Goal: Task Accomplishment & Management: Use online tool/utility

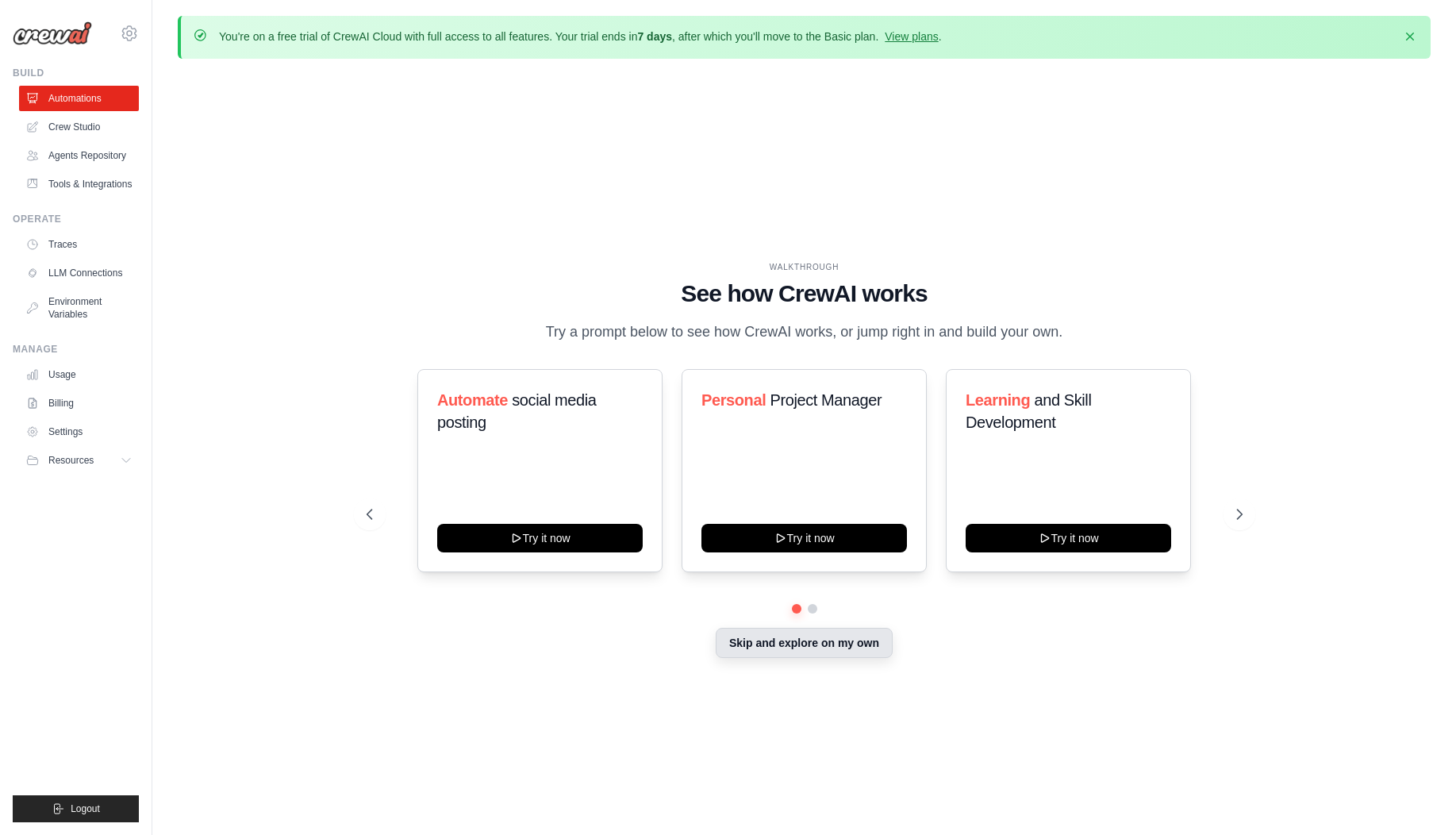
click at [822, 651] on button "Skip and explore on my own" at bounding box center [805, 643] width 177 height 30
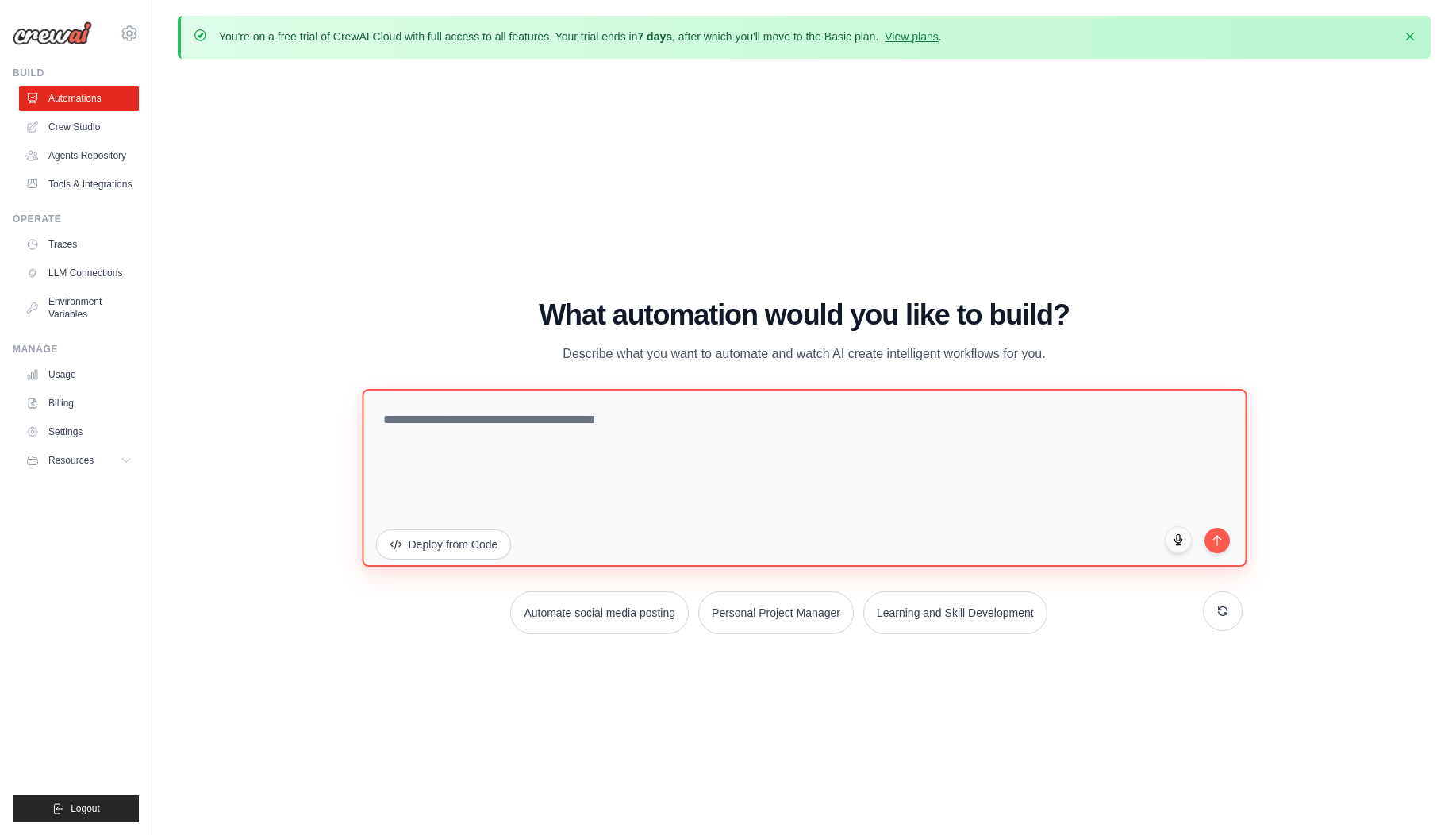
click at [694, 413] on textarea at bounding box center [805, 477] width 885 height 178
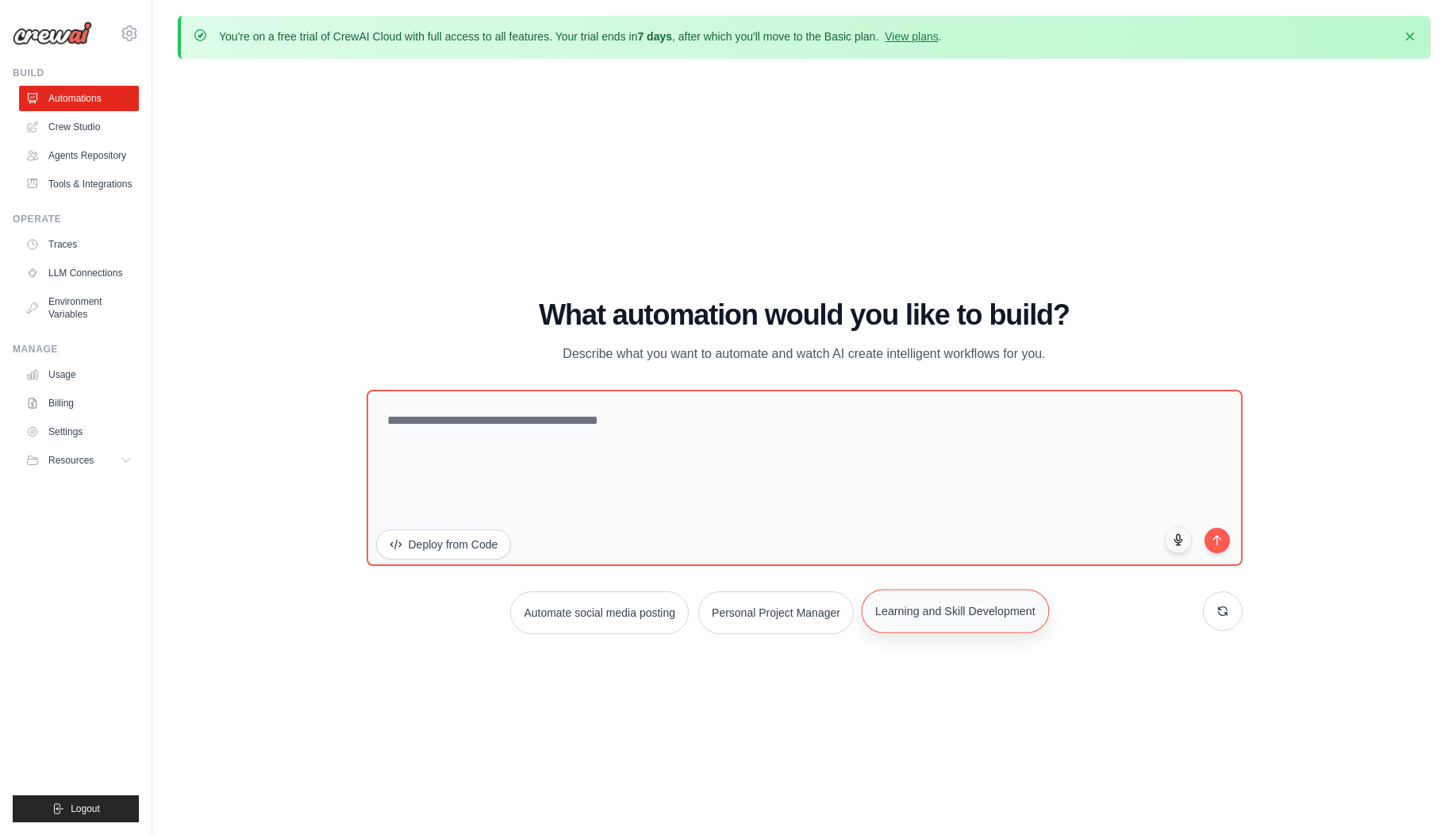
click at [941, 612] on button "Learning and Skill Development" at bounding box center [955, 611] width 187 height 44
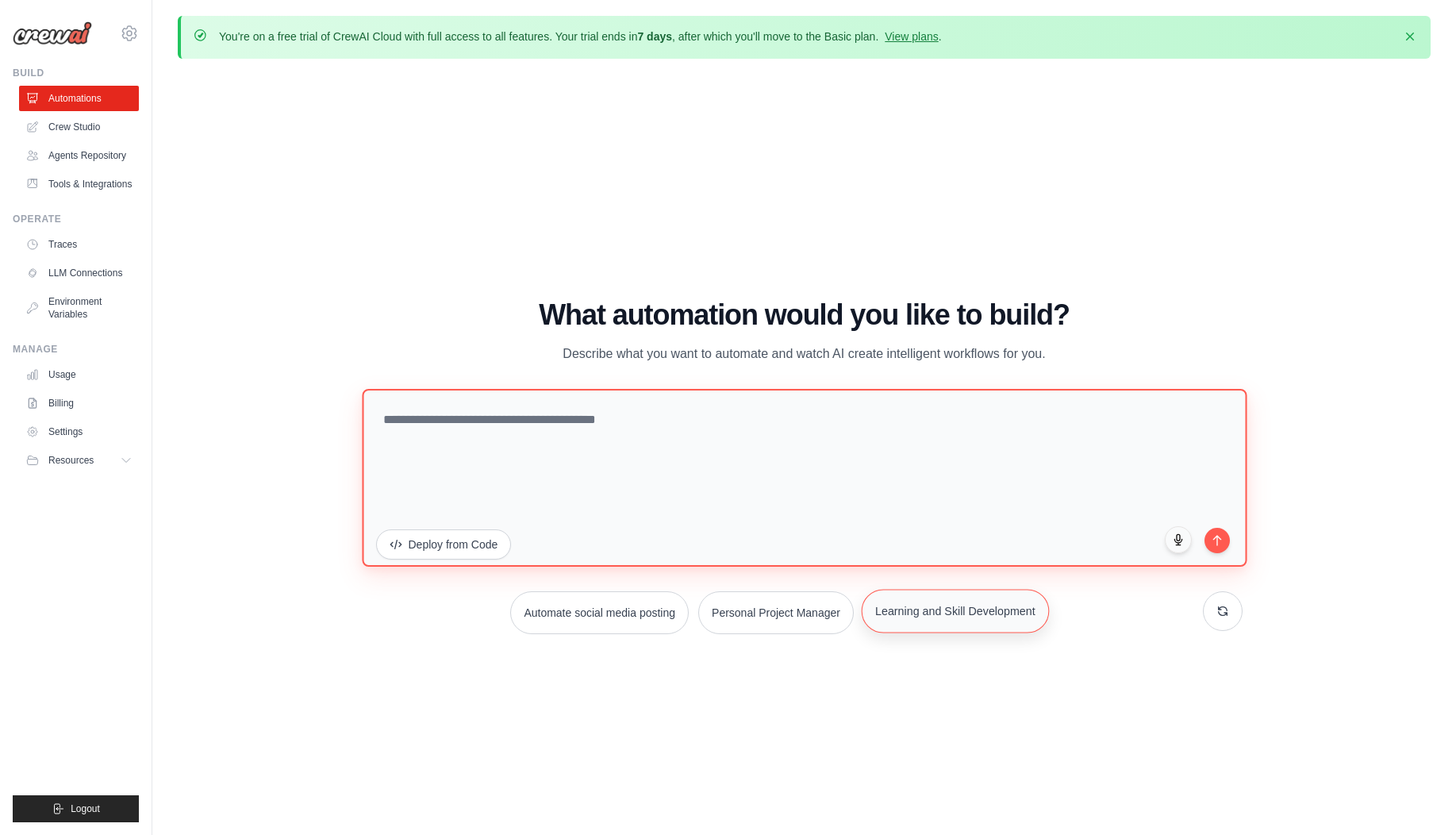
type textarea "**********"
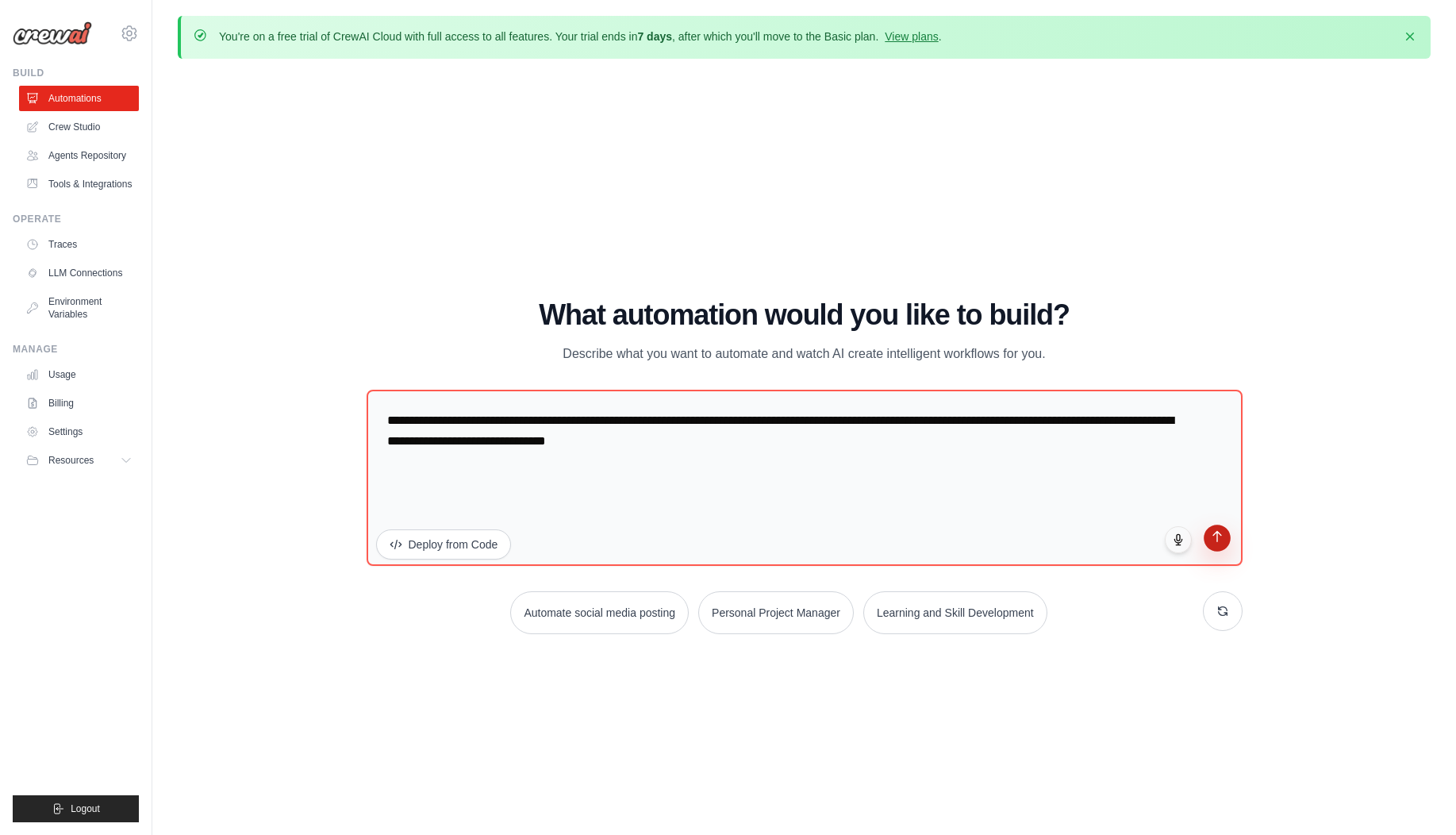
click at [1223, 545] on button "submit" at bounding box center [1217, 537] width 27 height 27
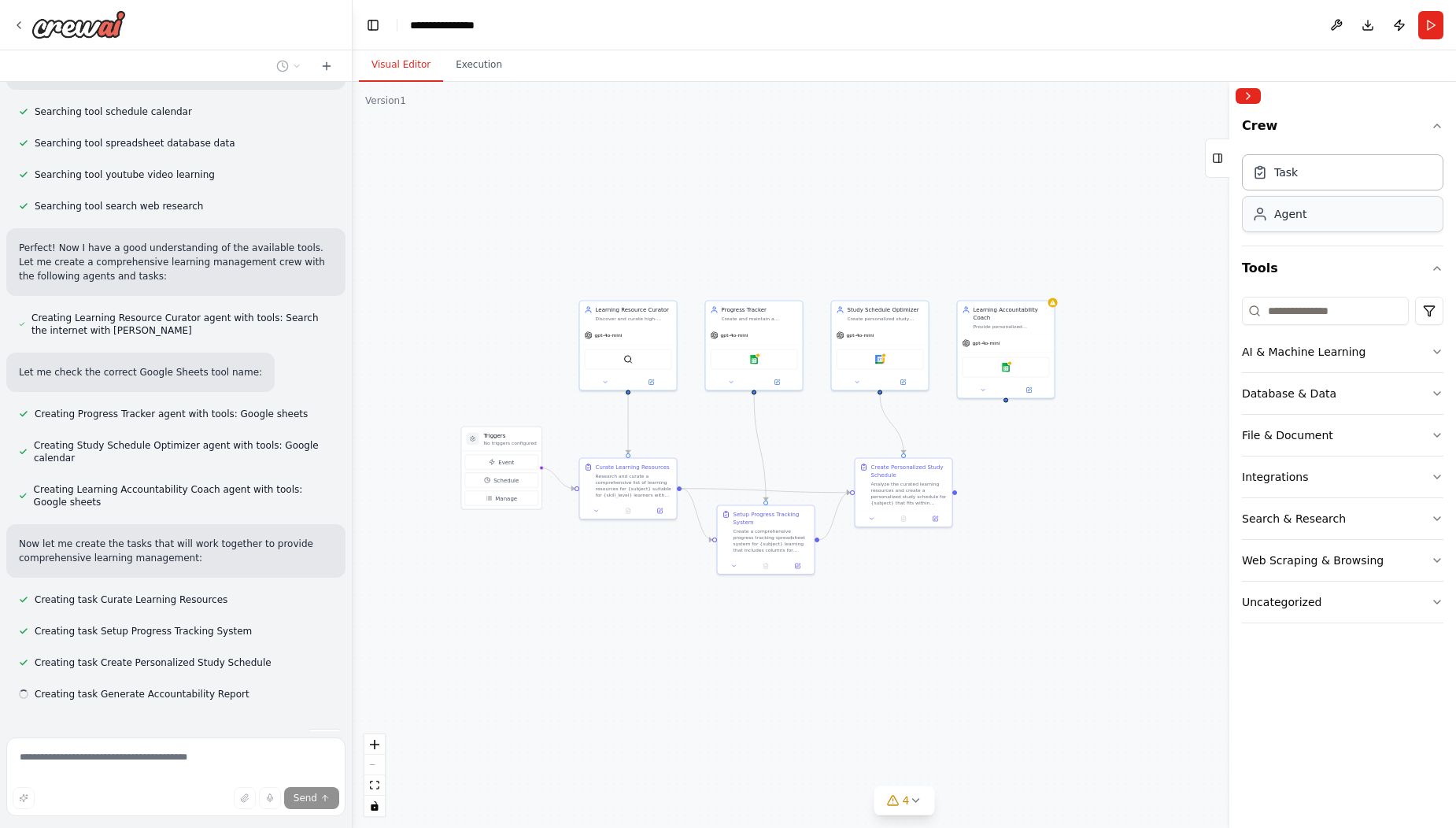
scroll to position [364, 0]
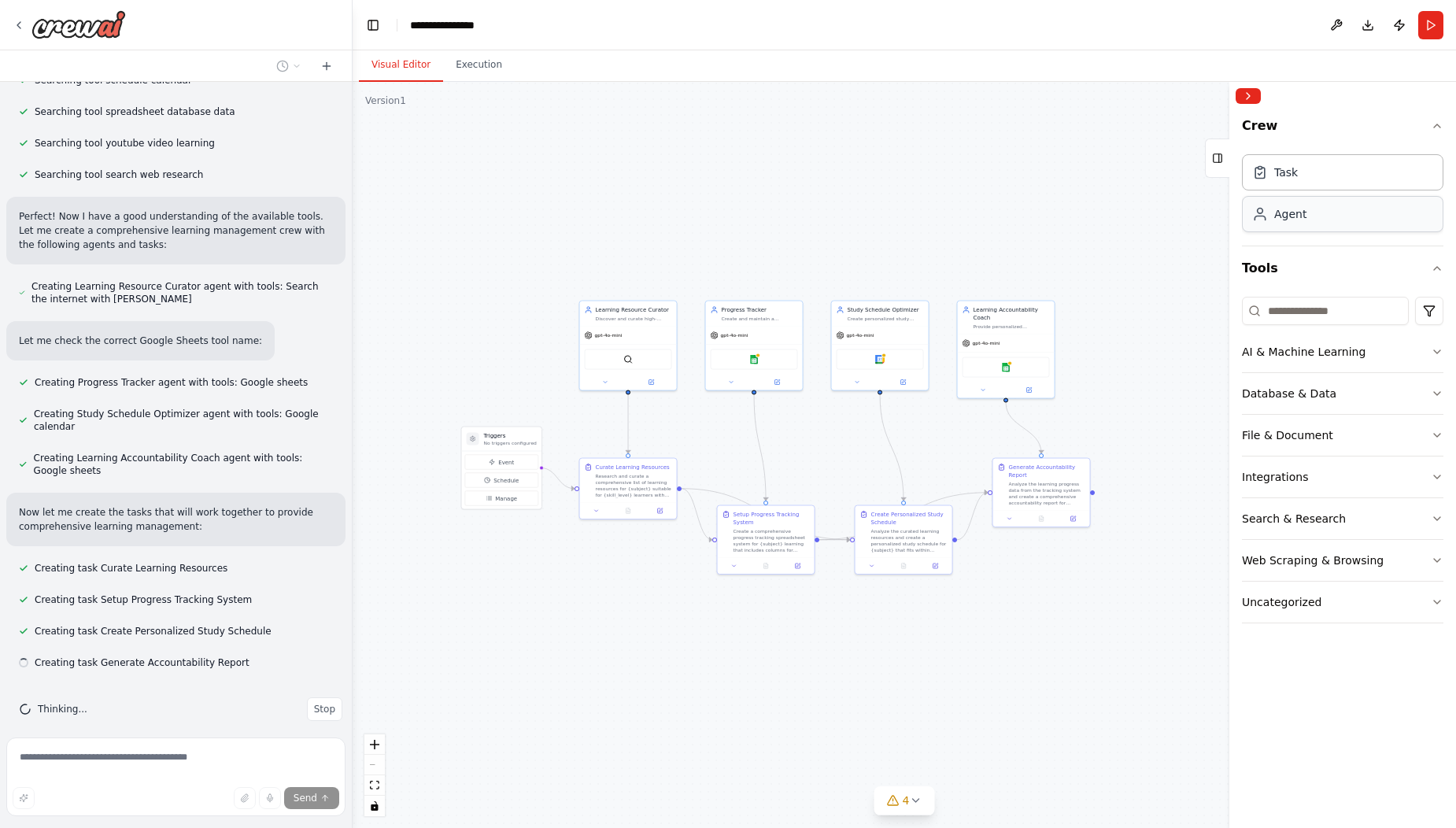
click at [1351, 206] on div "Agent" at bounding box center [1343, 214] width 202 height 36
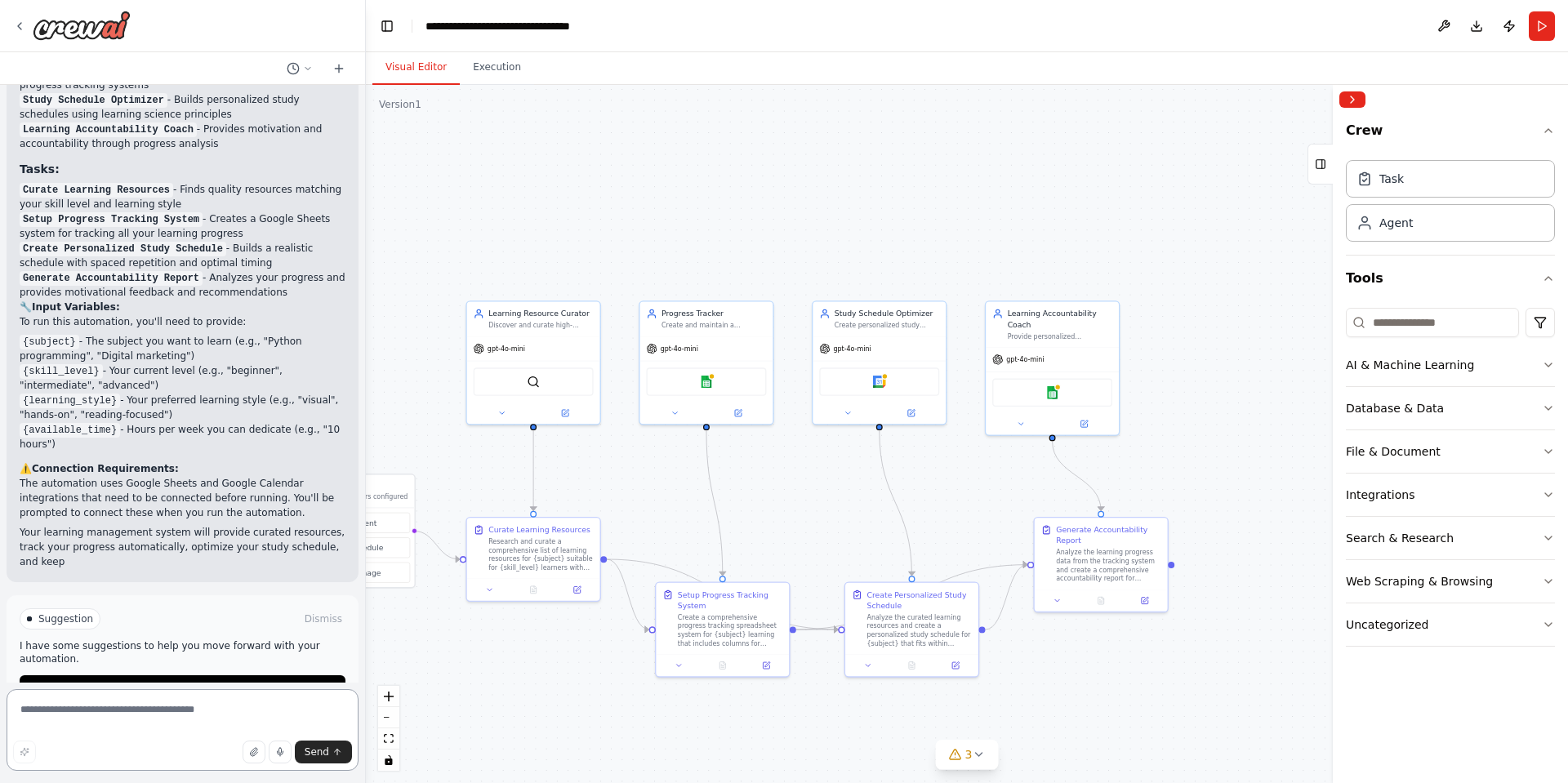
scroll to position [1365, 0]
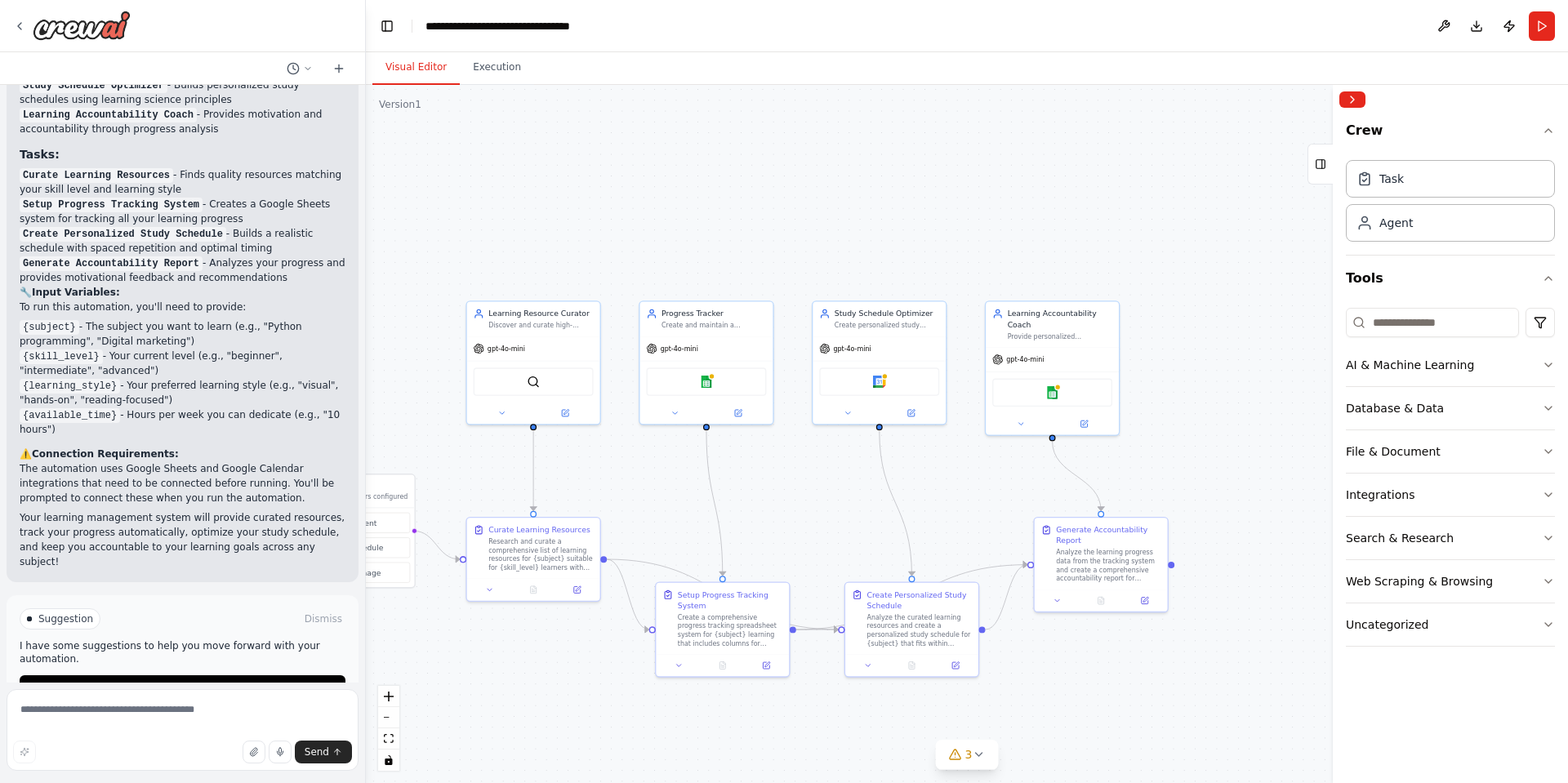
click at [205, 682] on span "Run Automation" at bounding box center [189, 689] width 79 height 13
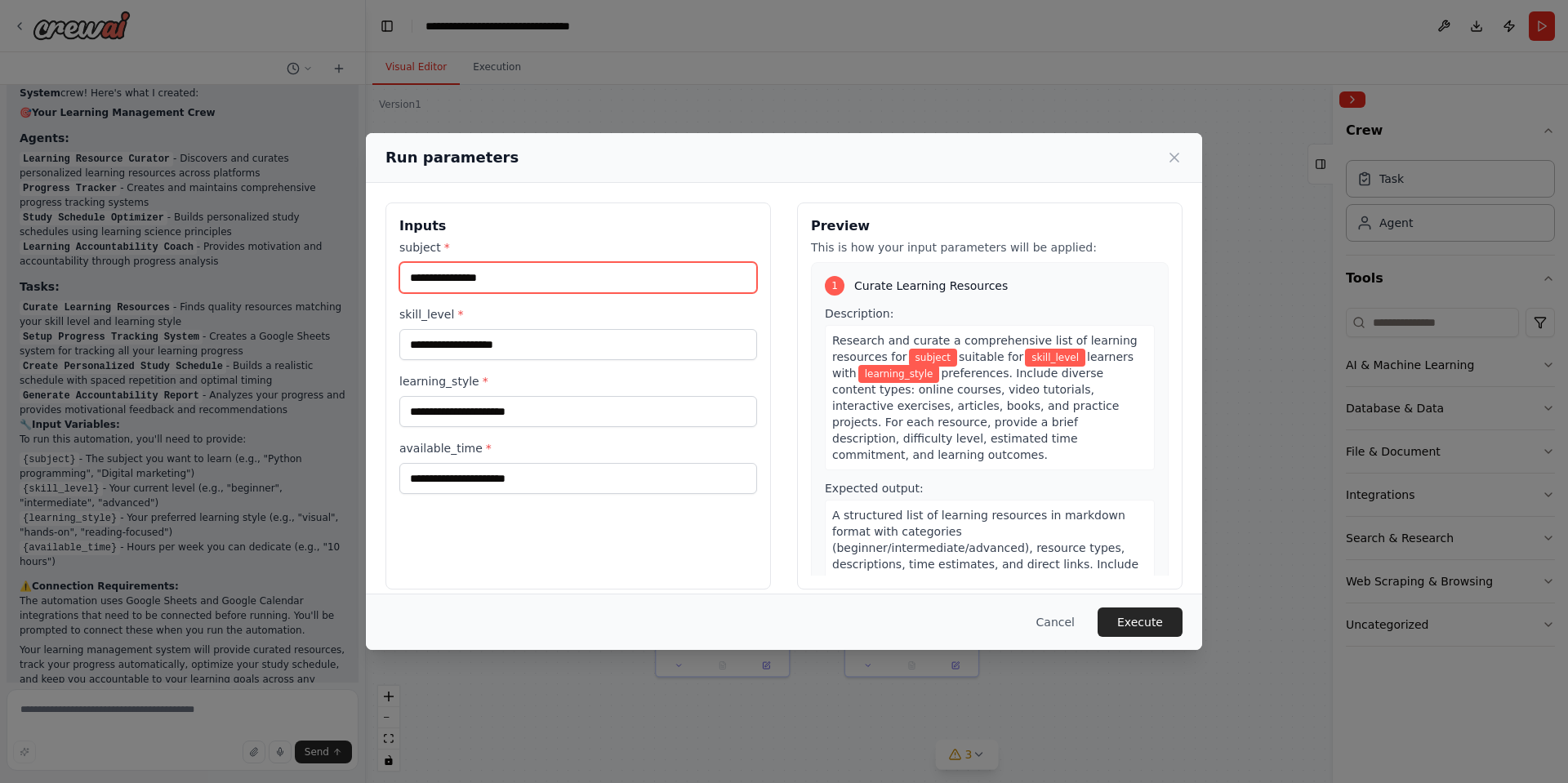
click at [476, 276] on input "subject *" at bounding box center [578, 277] width 358 height 31
click at [488, 351] on input "skill_level *" at bounding box center [578, 344] width 358 height 31
type input "********"
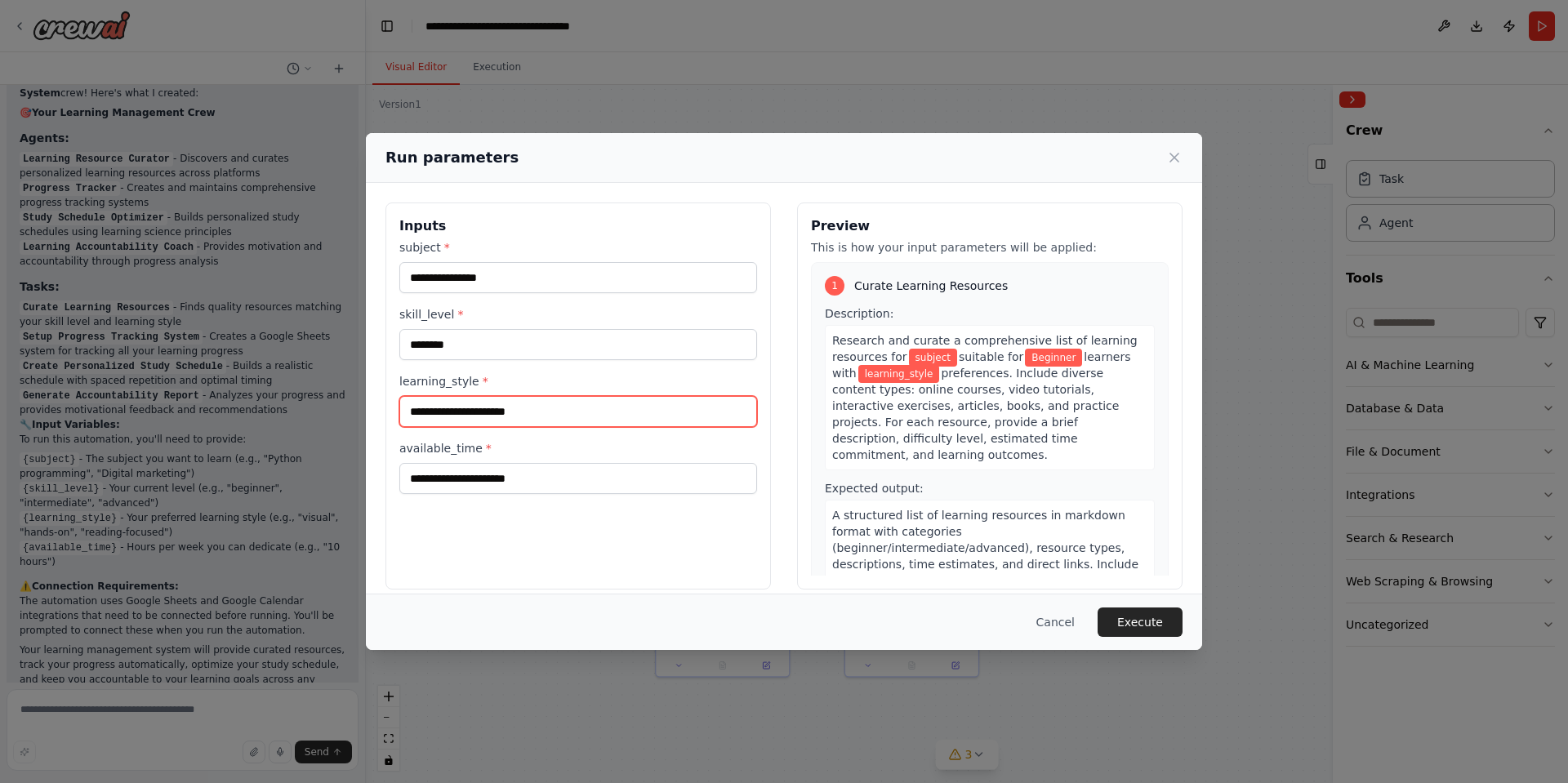
click at [476, 412] on input "learning_style *" at bounding box center [578, 411] width 358 height 31
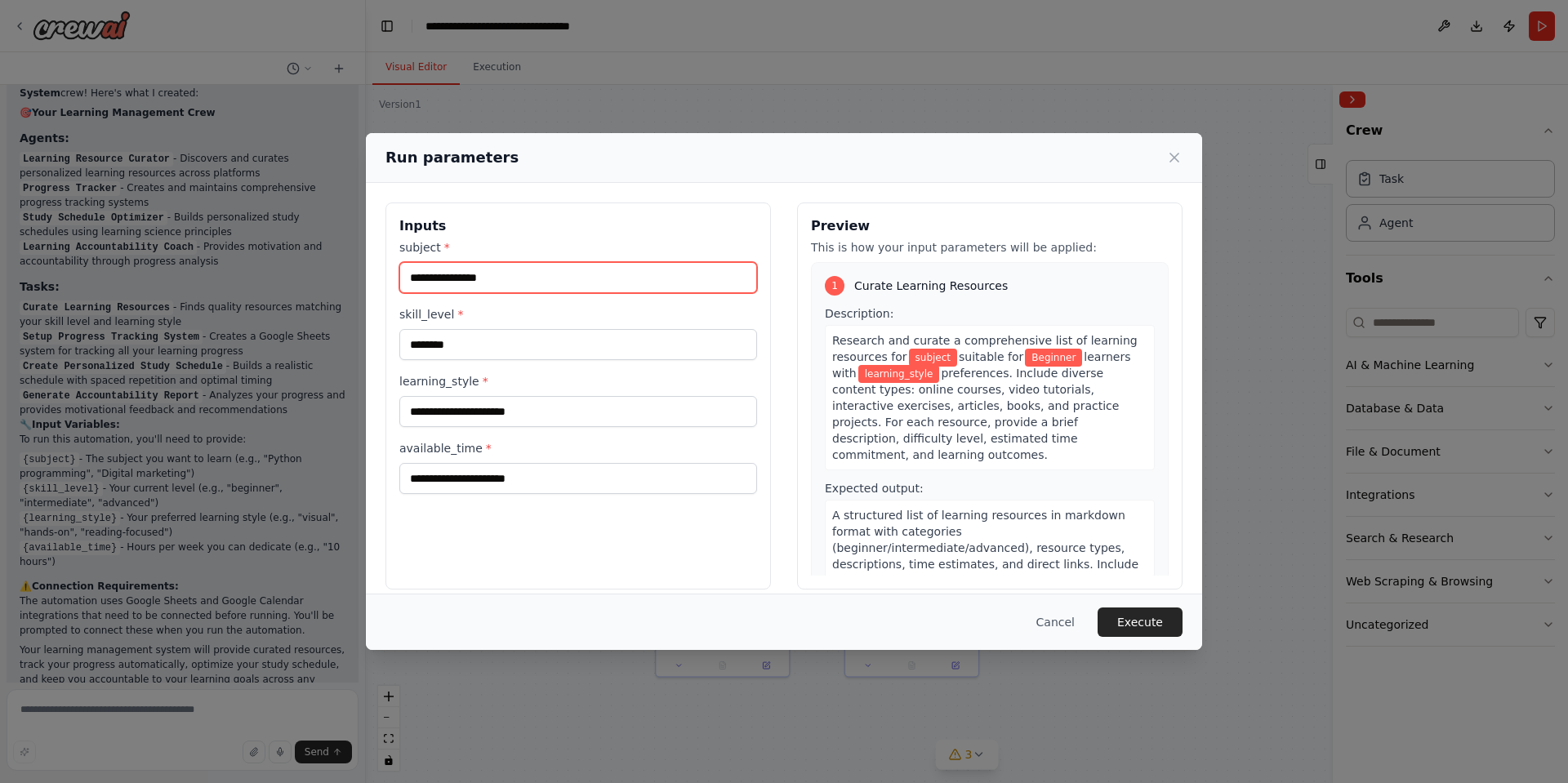
click at [459, 278] on input "subject *" at bounding box center [578, 277] width 358 height 31
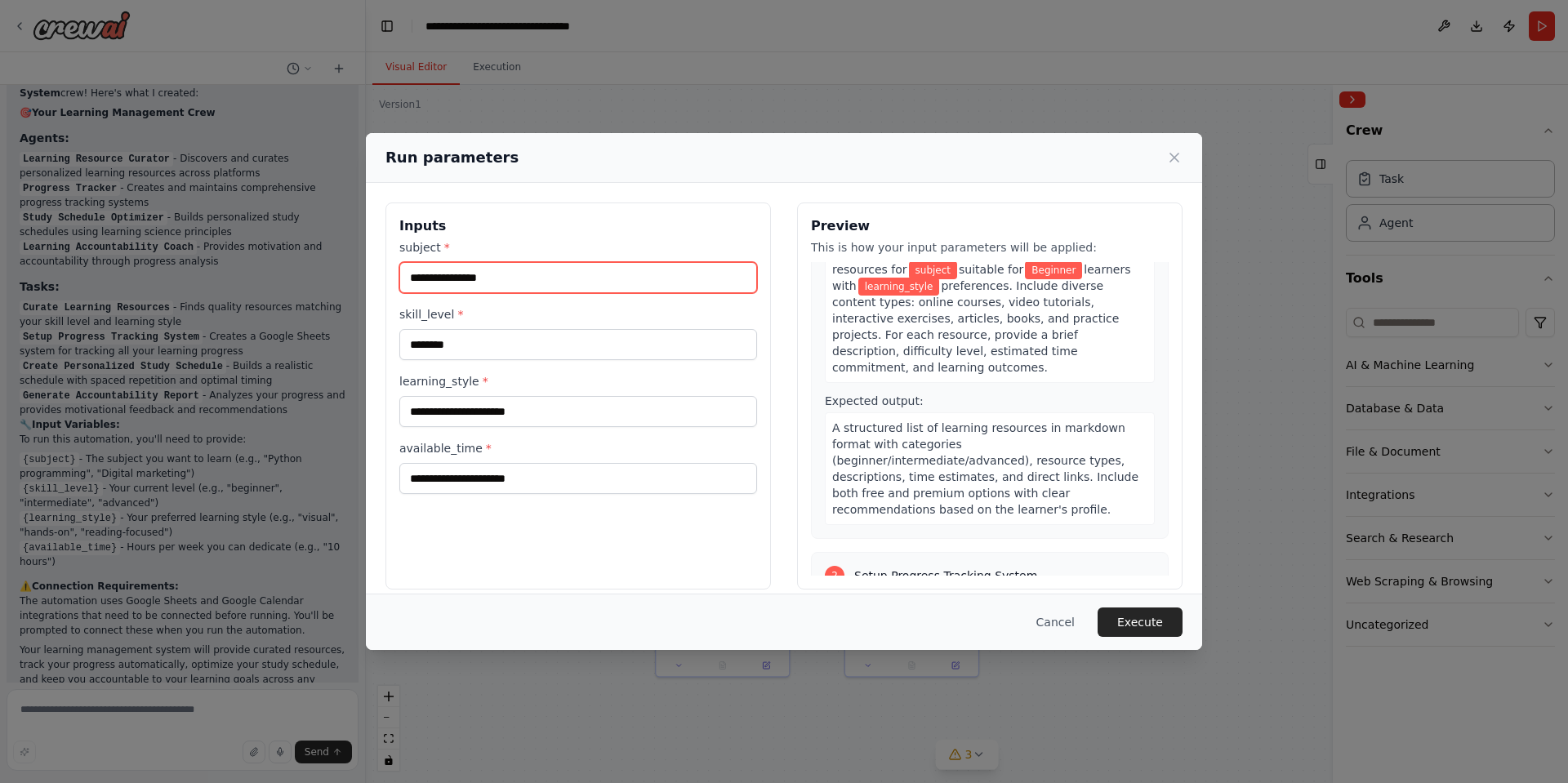
scroll to position [0, 0]
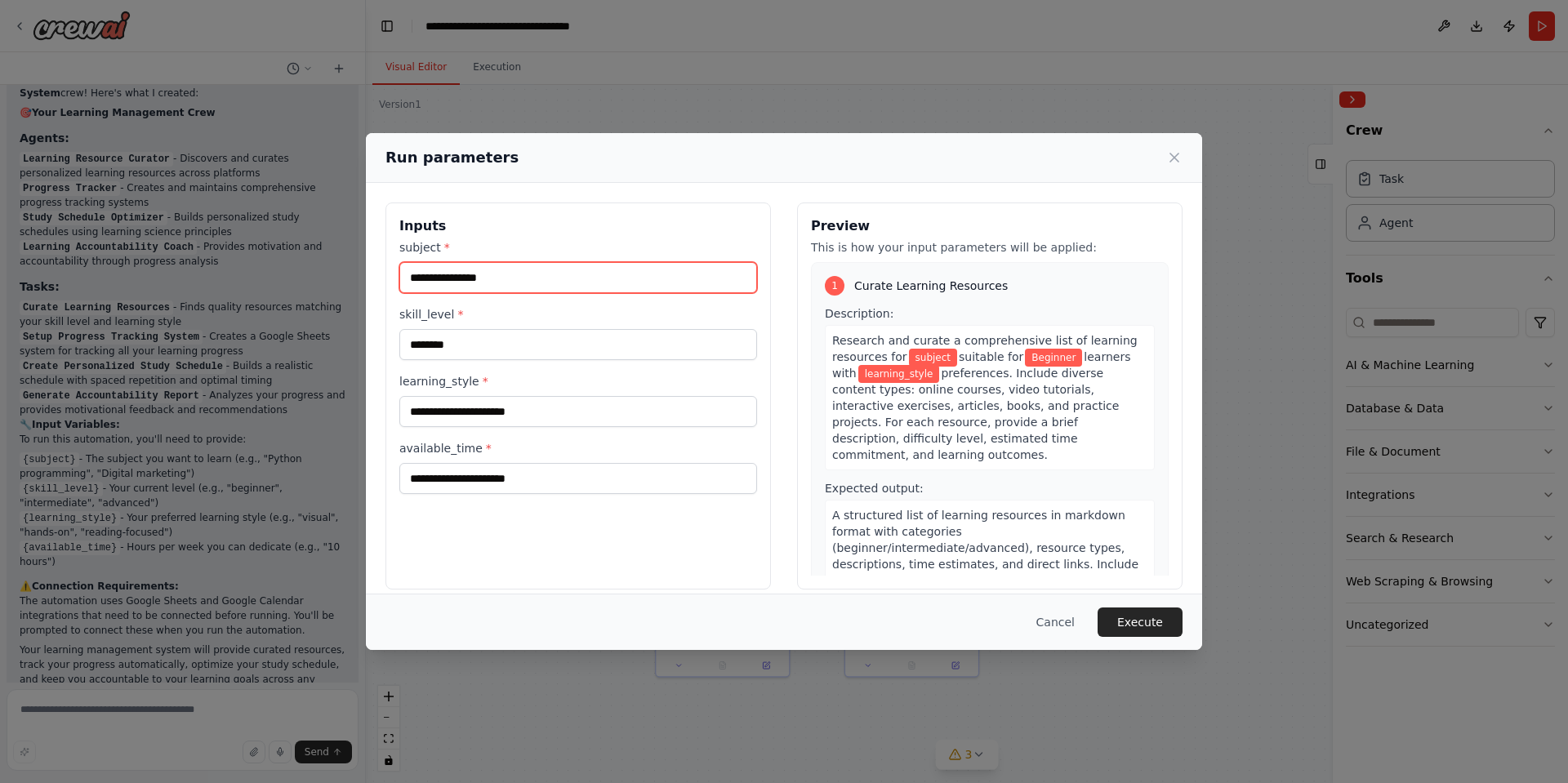
click at [508, 293] on input "subject *" at bounding box center [578, 277] width 358 height 31
type input "*****"
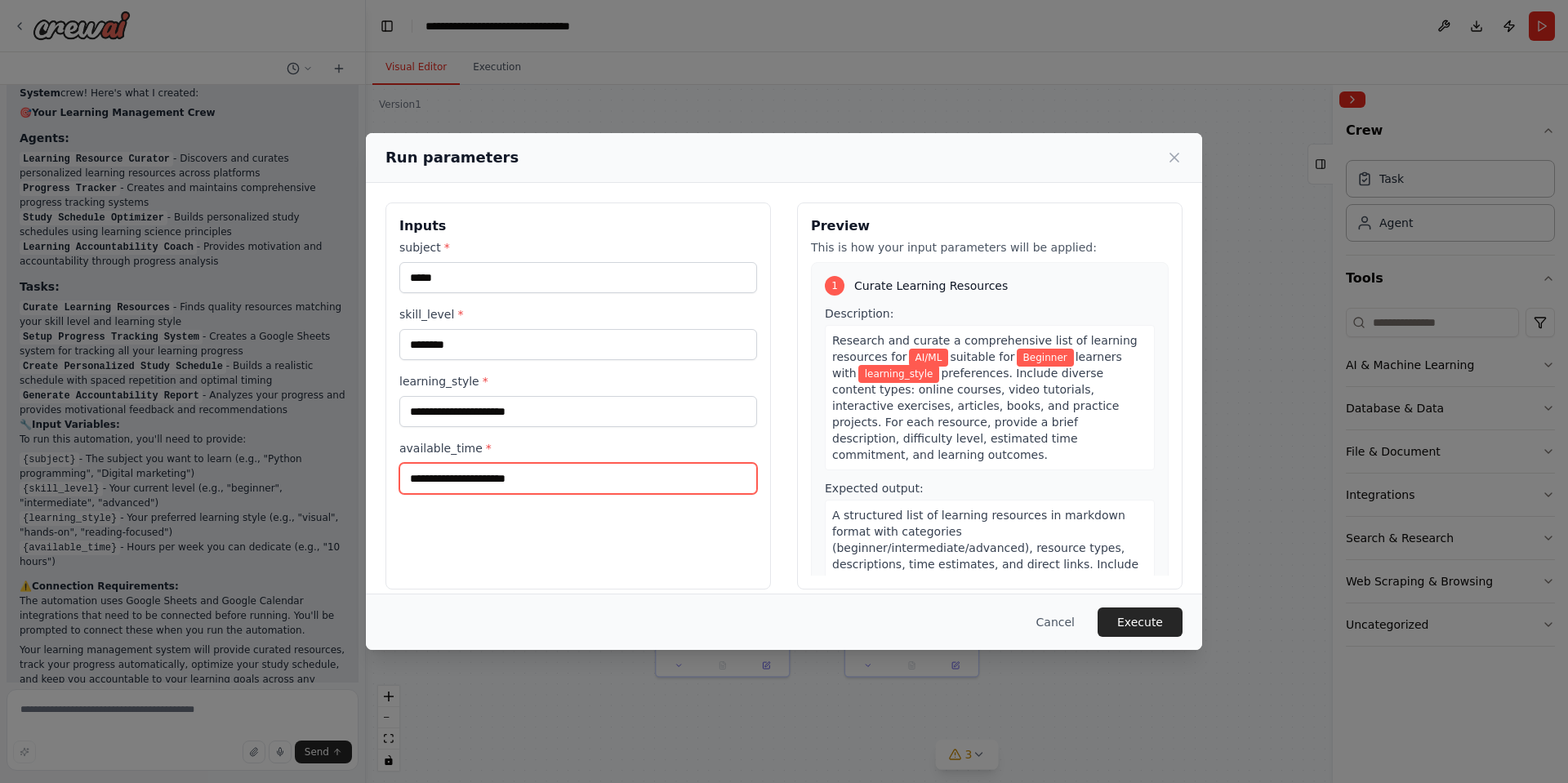
click at [528, 475] on input "available_time *" at bounding box center [578, 478] width 358 height 31
type input "***"
click at [1162, 621] on button "Execute" at bounding box center [1140, 622] width 85 height 29
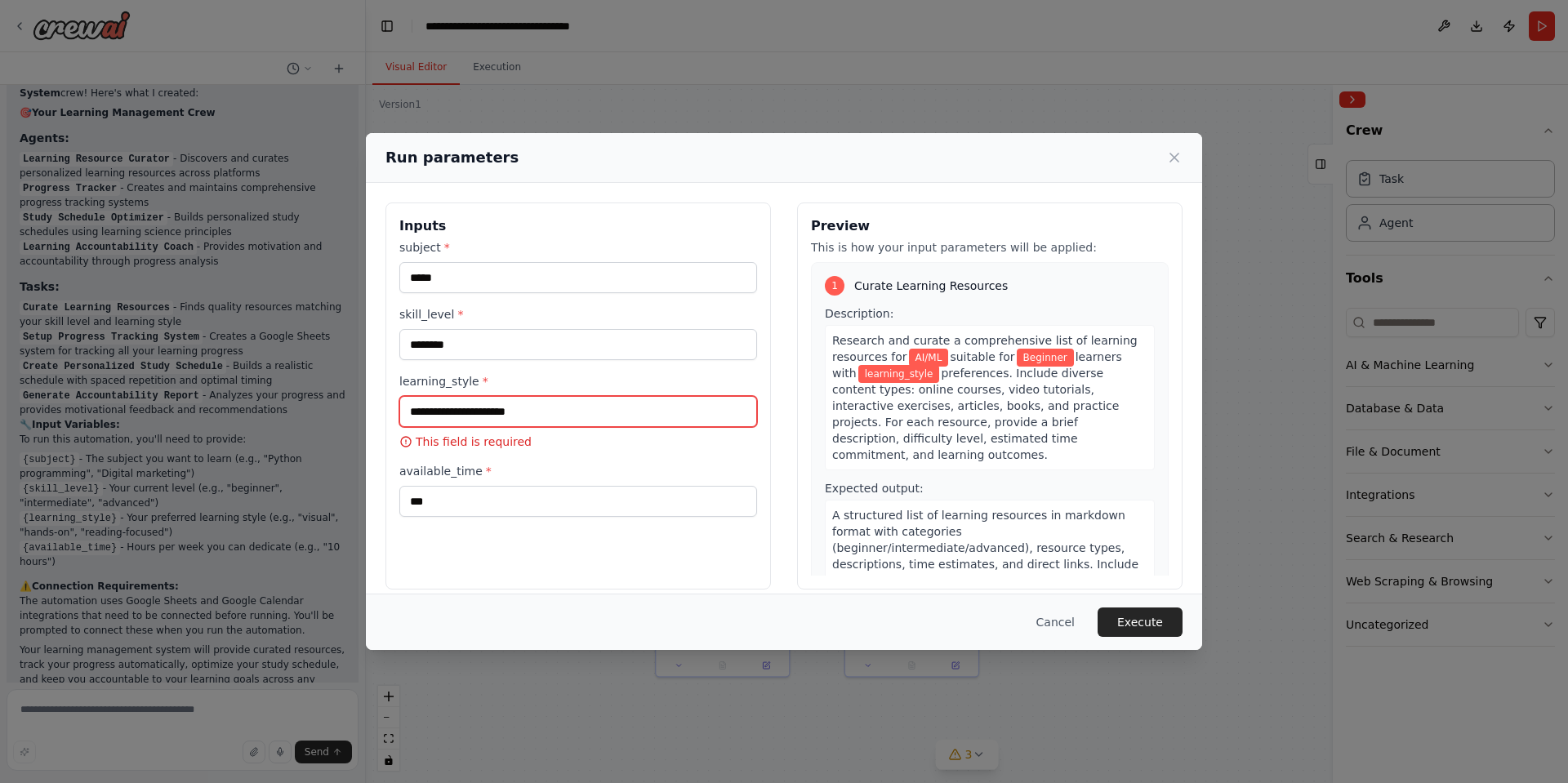
click at [553, 410] on input "learning_style *" at bounding box center [578, 411] width 358 height 31
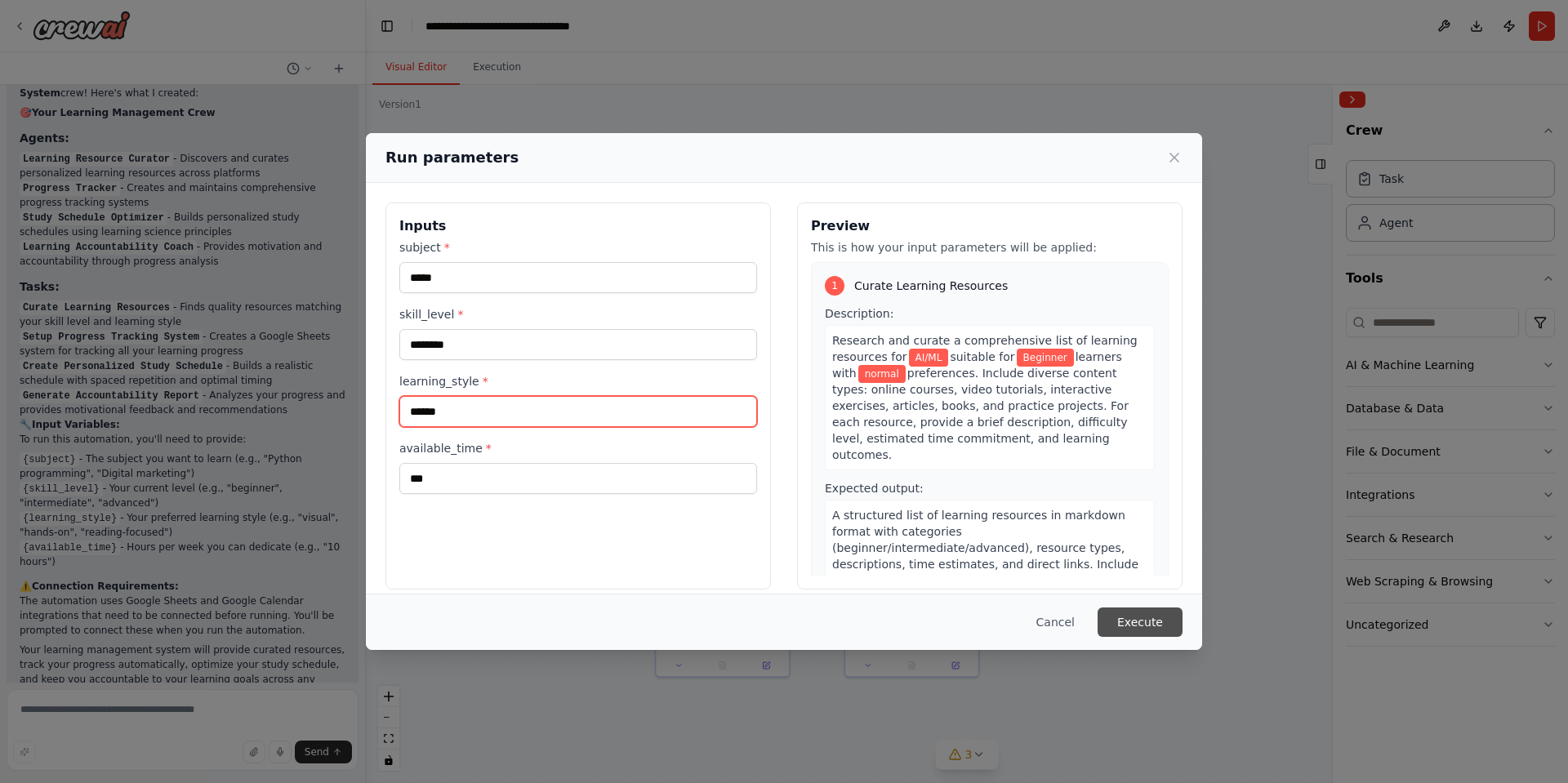
type input "******"
click at [1142, 628] on button "Execute" at bounding box center [1140, 622] width 85 height 29
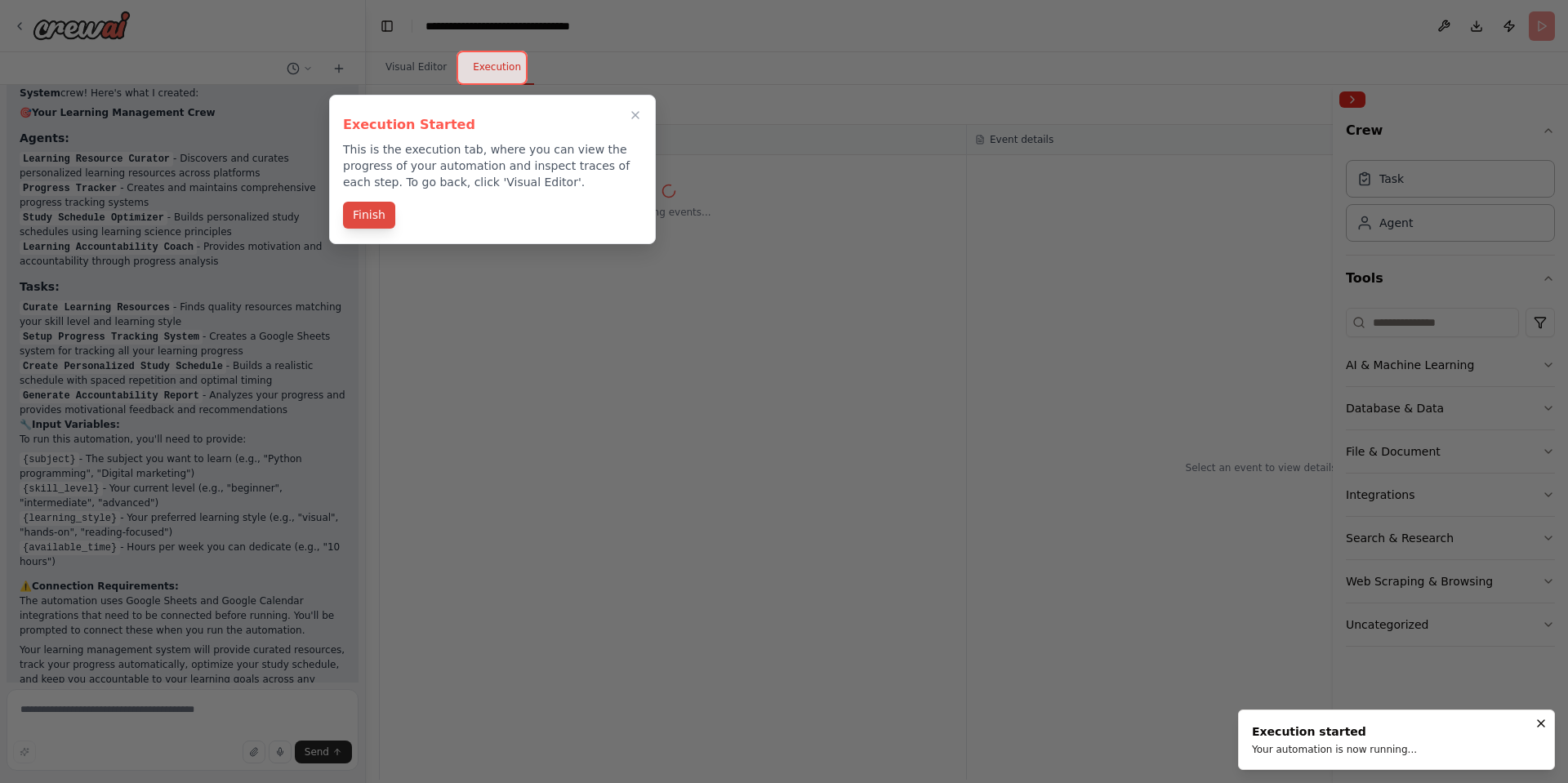
click at [378, 214] on button "Finish" at bounding box center [368, 215] width 53 height 27
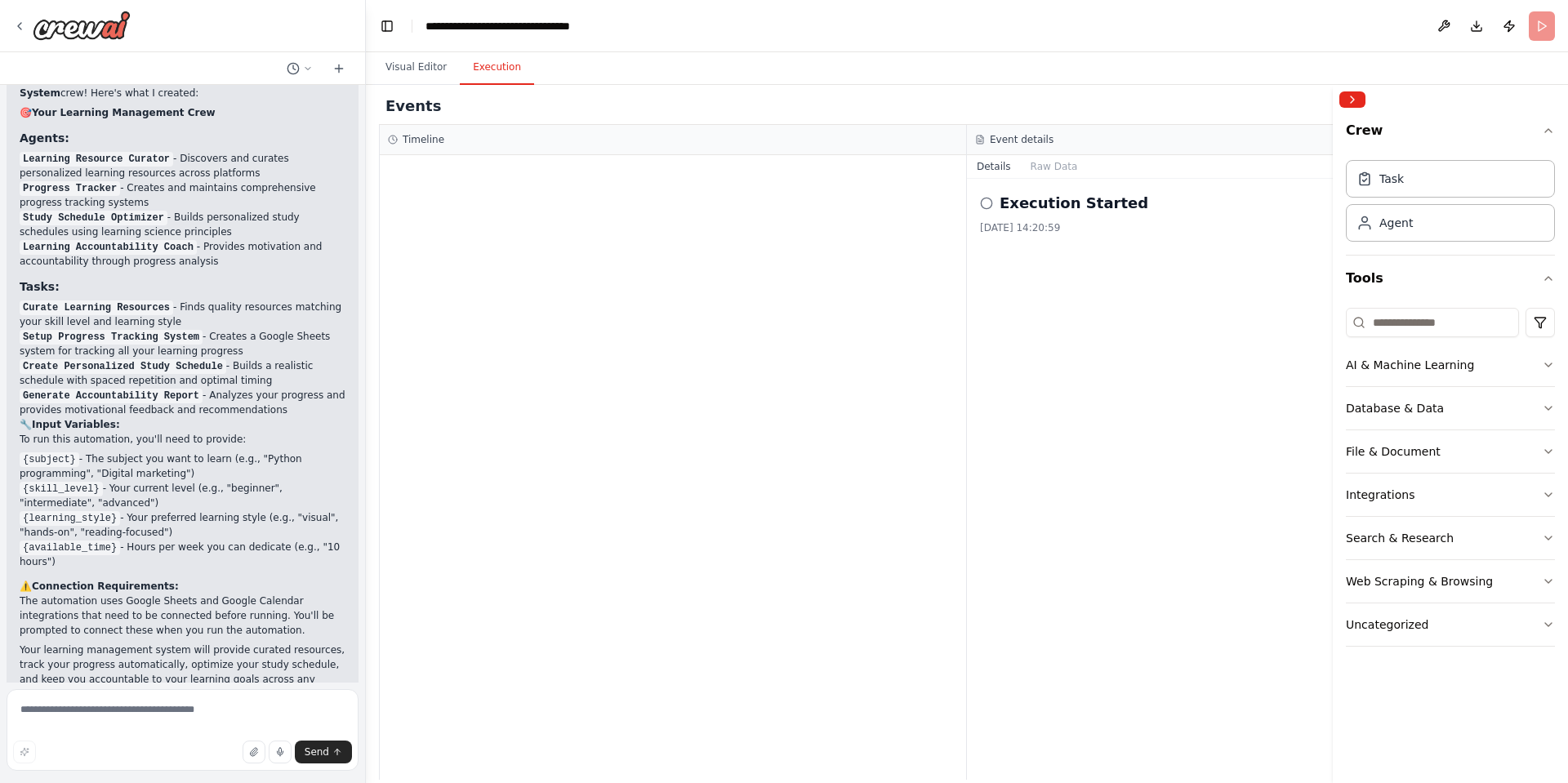
click at [989, 201] on icon at bounding box center [986, 203] width 13 height 13
click at [982, 206] on icon at bounding box center [986, 203] width 13 height 13
click at [1042, 164] on button "Raw Data" at bounding box center [1054, 166] width 67 height 23
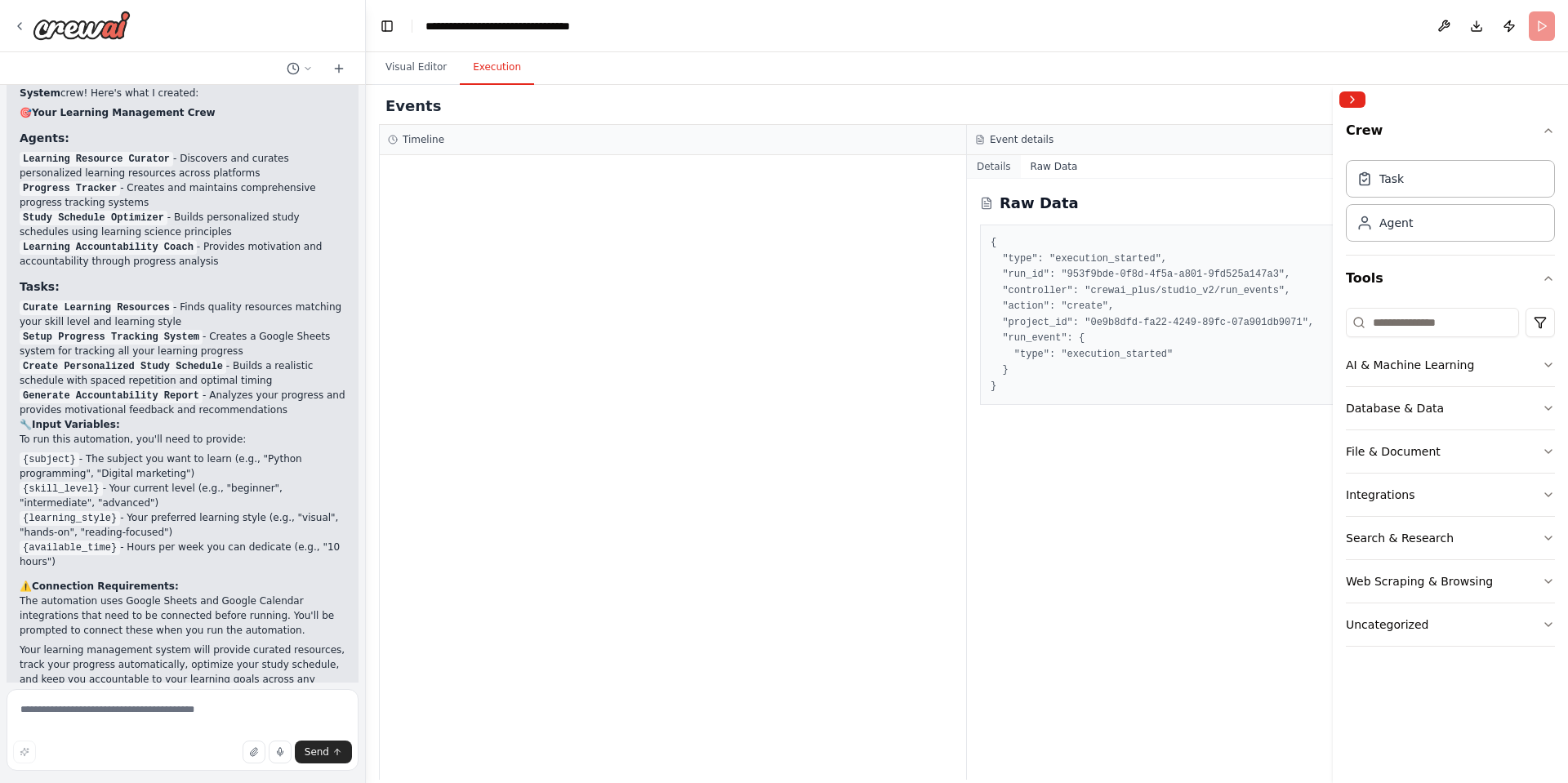
click at [999, 173] on button "Details" at bounding box center [994, 166] width 54 height 23
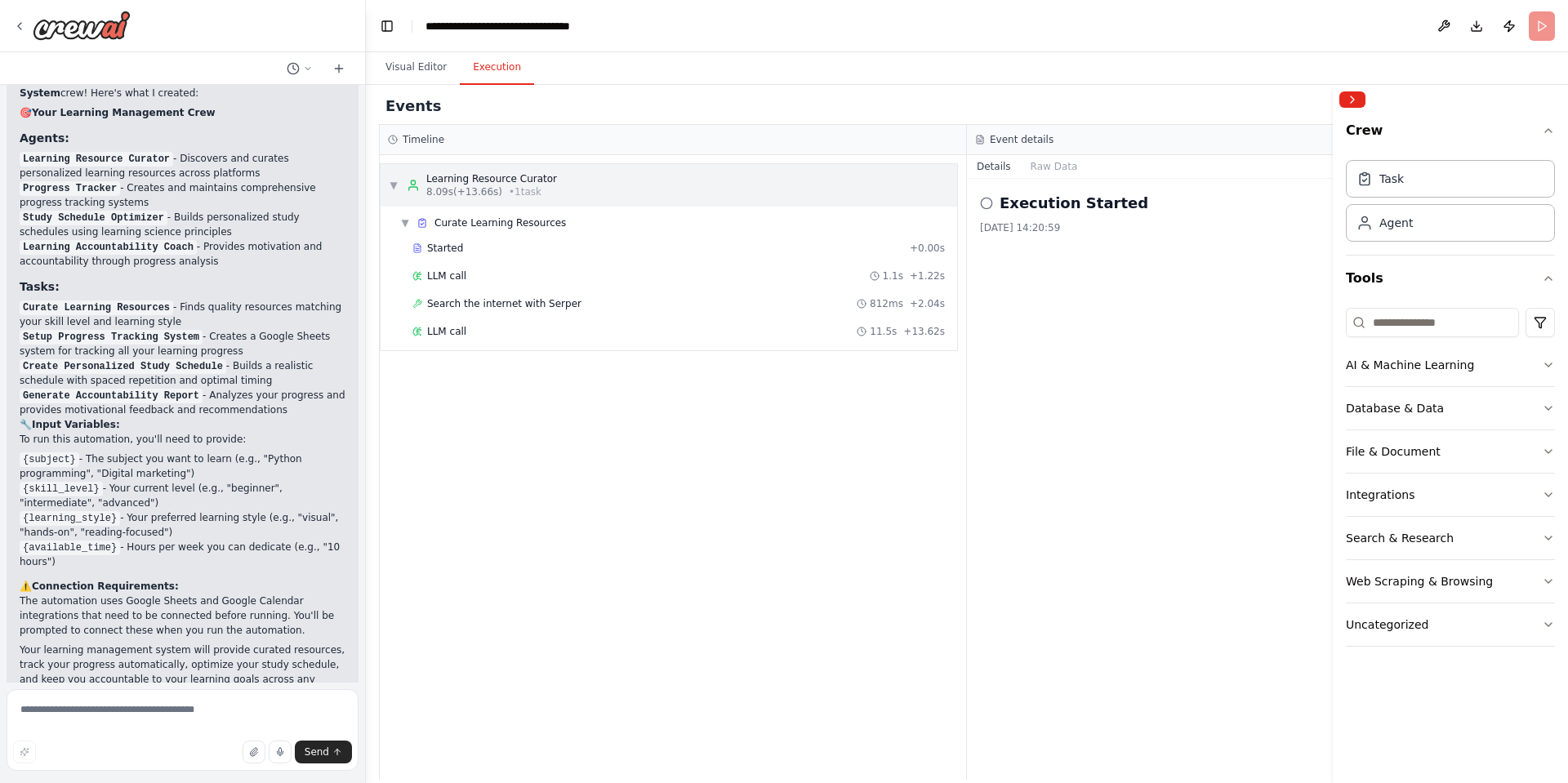
click at [386, 183] on div "▼ Learning Resource Curator 8.09s (+13.66s) • 1 task" at bounding box center [669, 185] width 577 height 43
click at [393, 181] on span "▼" at bounding box center [393, 186] width 10 height 13
click at [393, 181] on span "▶" at bounding box center [393, 186] width 10 height 13
click at [394, 179] on span "▼" at bounding box center [393, 186] width 10 height 13
